Goal: Find contact information: Find contact information

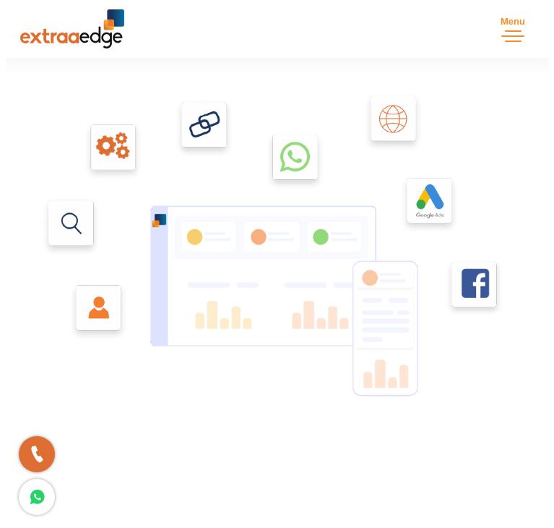
scroll to position [2285, 0]
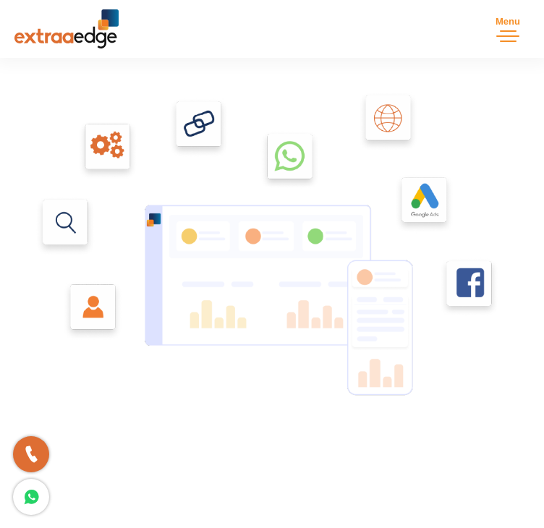
click at [500, 33] on button "Menu Close" at bounding box center [507, 28] width 43 height 43
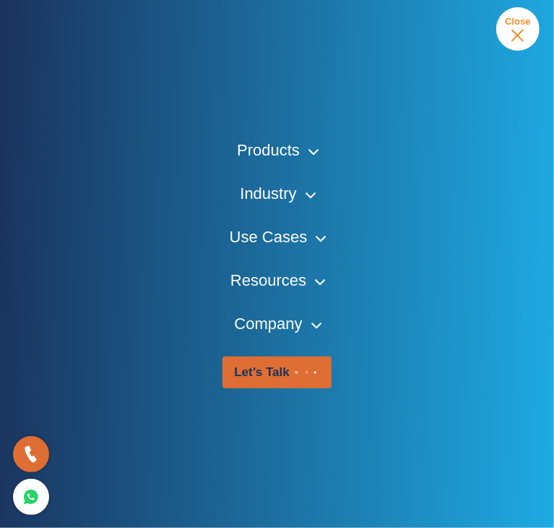
click at [286, 319] on link "Company" at bounding box center [276, 324] width 85 height 22
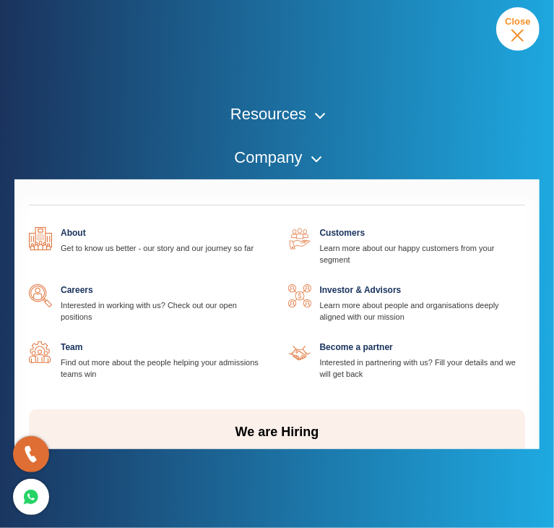
scroll to position [119, 0]
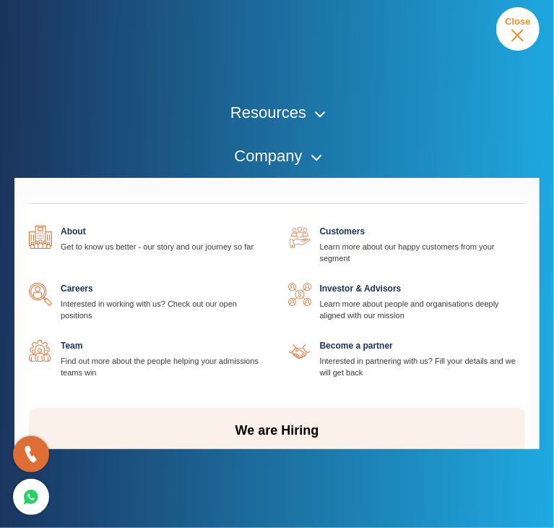
click at [254, 226] on link at bounding box center [254, 226] width 0 height 0
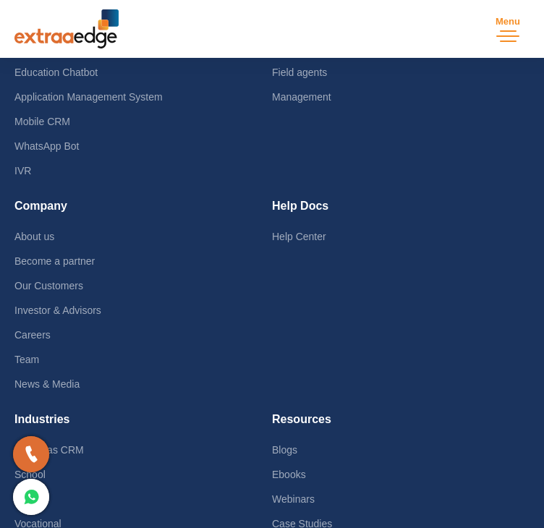
scroll to position [3738, 0]
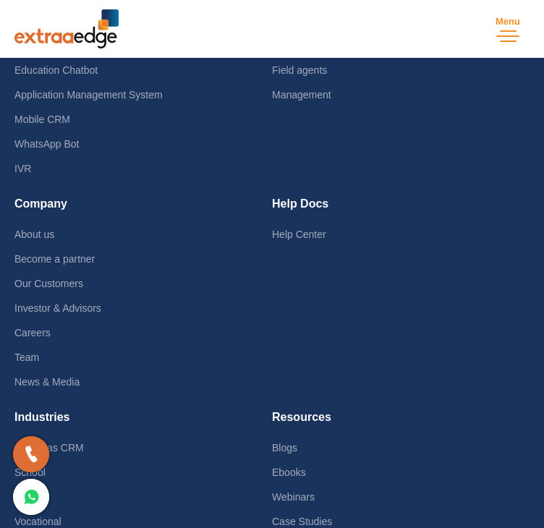
drag, startPoint x: 58, startPoint y: 353, endPoint x: 186, endPoint y: 352, distance: 128.7
copy link "[EMAIL_ADDRESS][DOMAIN_NAME]"
drag, startPoint x: 67, startPoint y: 403, endPoint x: 134, endPoint y: 408, distance: 67.4
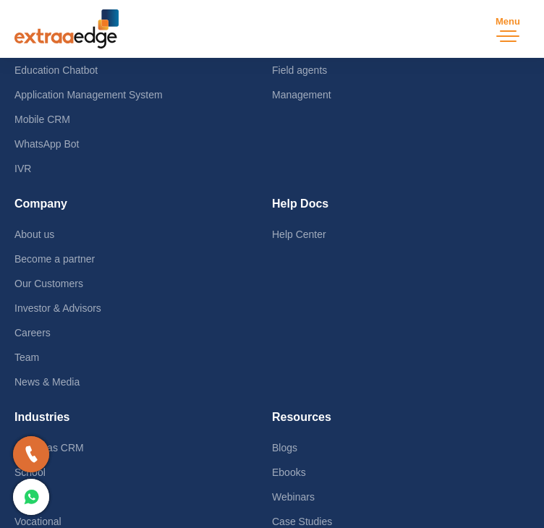
copy link "9028065511"
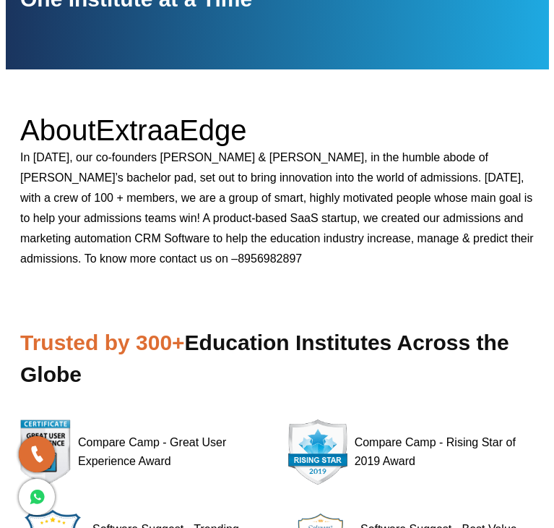
scroll to position [0, 0]
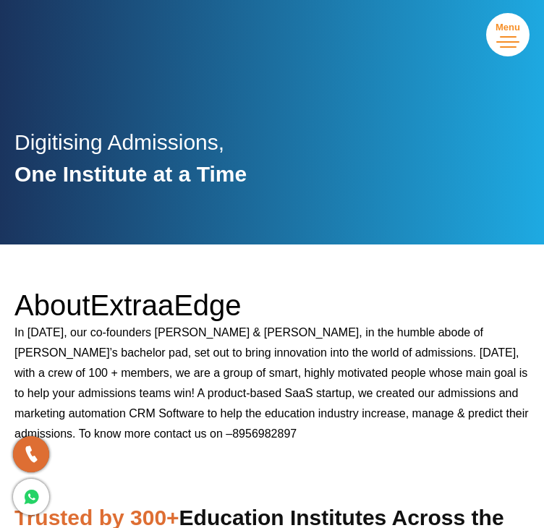
click at [498, 35] on button "Menu Close" at bounding box center [507, 34] width 43 height 43
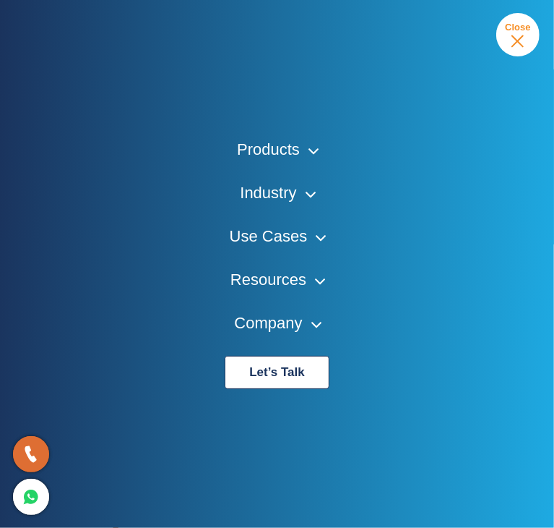
click at [275, 317] on link "Company" at bounding box center [276, 323] width 85 height 22
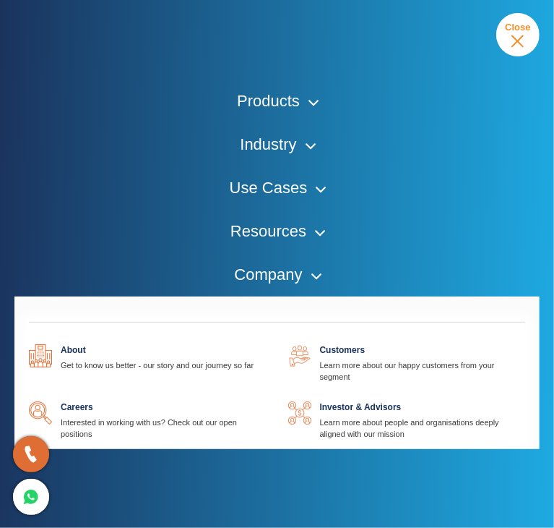
click at [254, 344] on link at bounding box center [254, 344] width 0 height 0
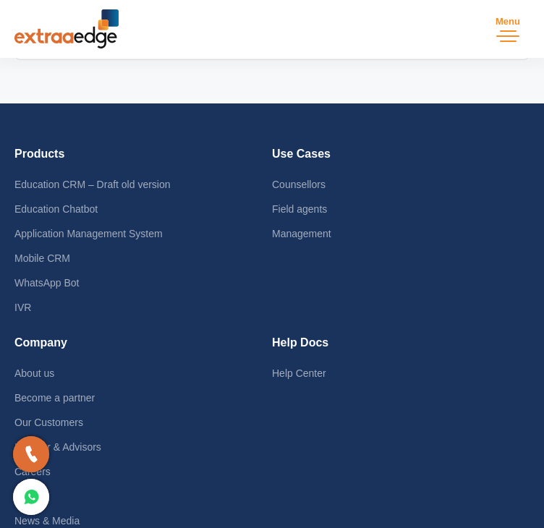
scroll to position [3594, 0]
